Goal: Information Seeking & Learning: Learn about a topic

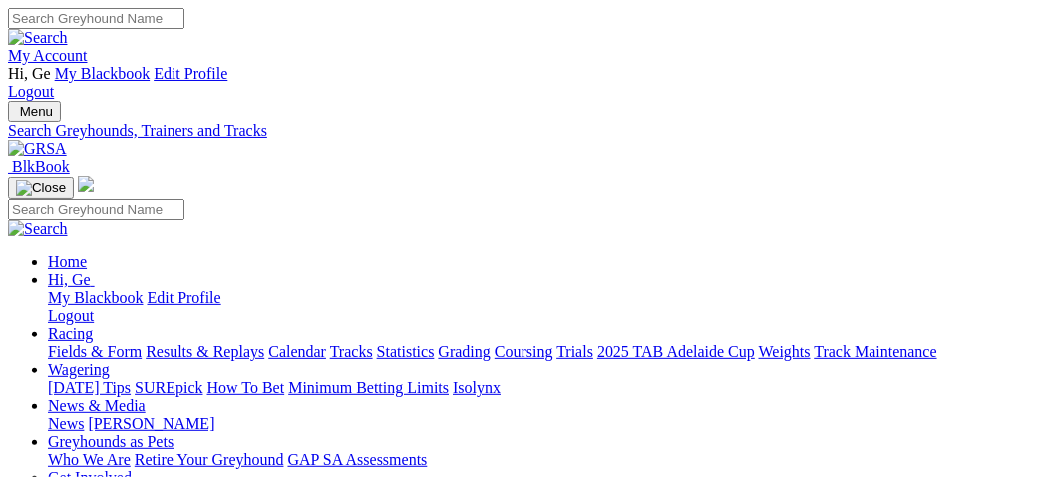
select select "cannington"
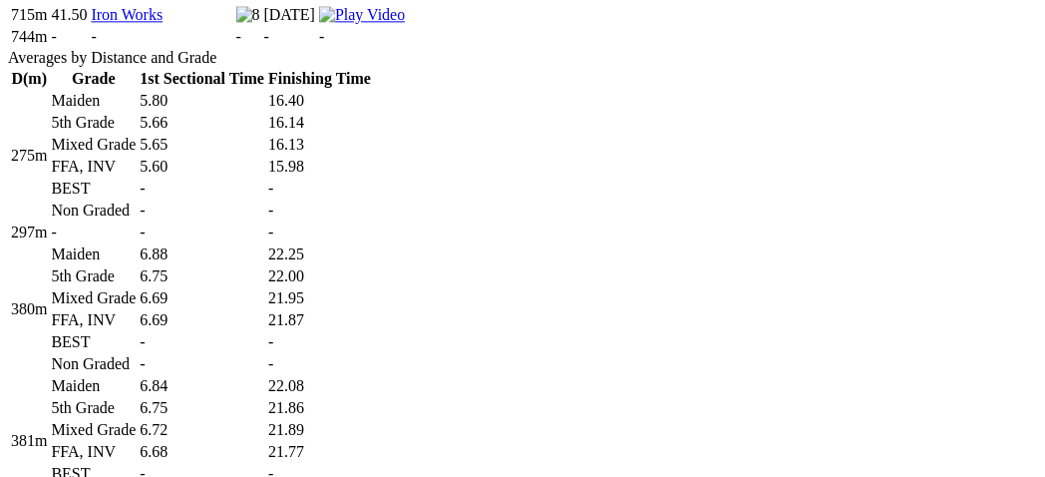
scroll to position [1441, 0]
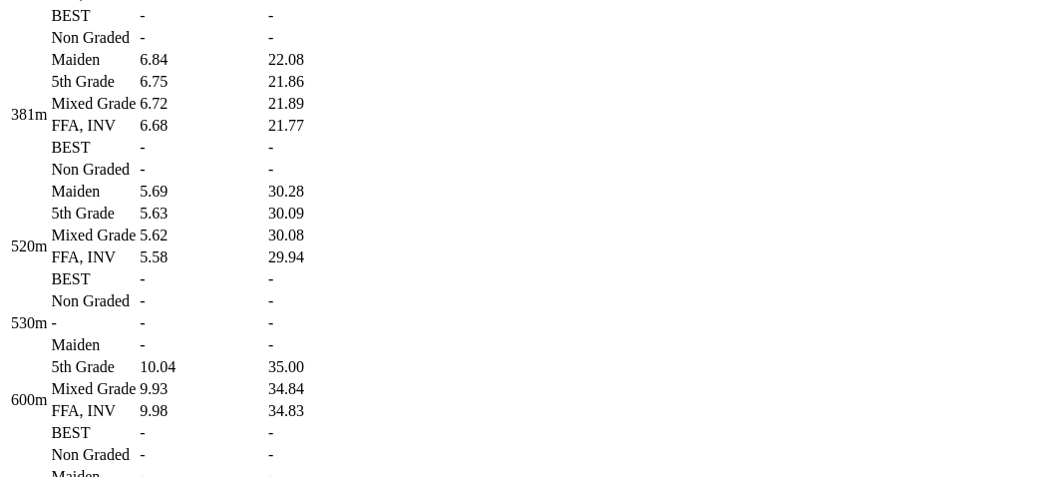
scroll to position [1773, 0]
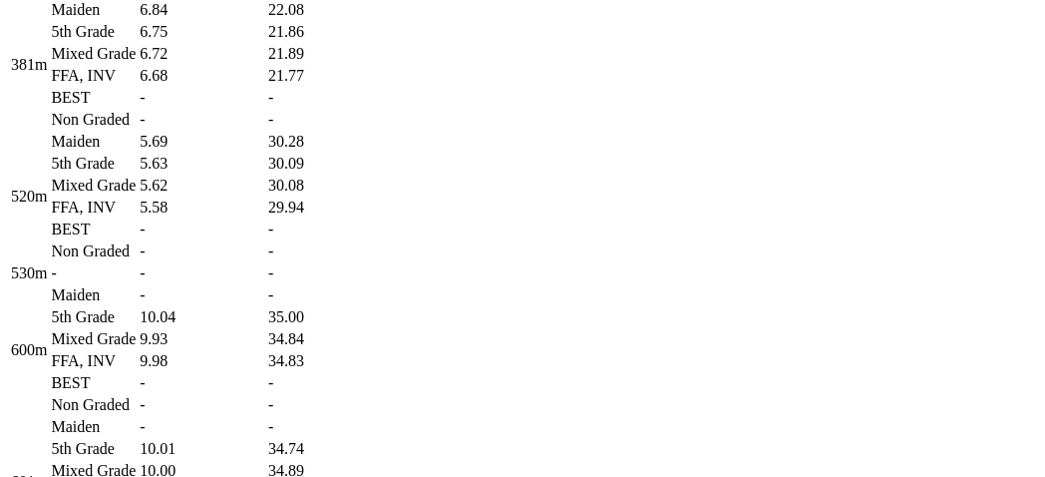
drag, startPoint x: 431, startPoint y: 296, endPoint x: 445, endPoint y: 293, distance: 14.3
click at [265, 196] on td "5.62" at bounding box center [202, 186] width 127 height 20
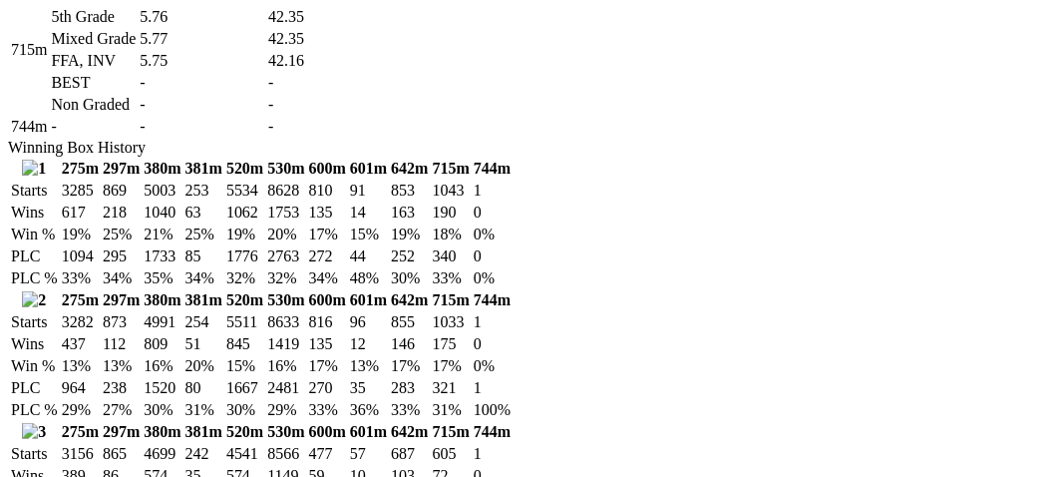
scroll to position [2327, 0]
